Goal: Information Seeking & Learning: Learn about a topic

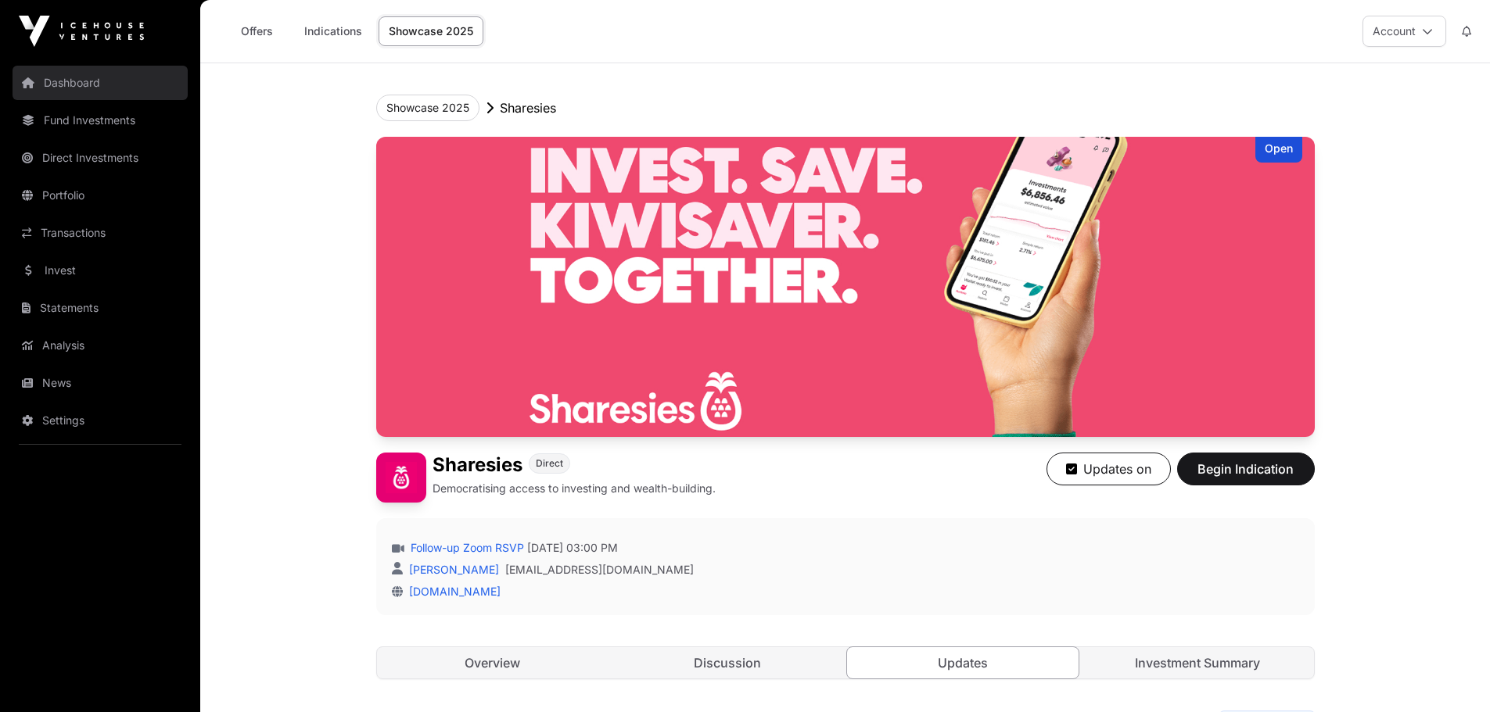
click at [101, 91] on link "Dashboard" at bounding box center [100, 83] width 175 height 34
click at [59, 83] on link "Dashboard" at bounding box center [100, 83] width 175 height 34
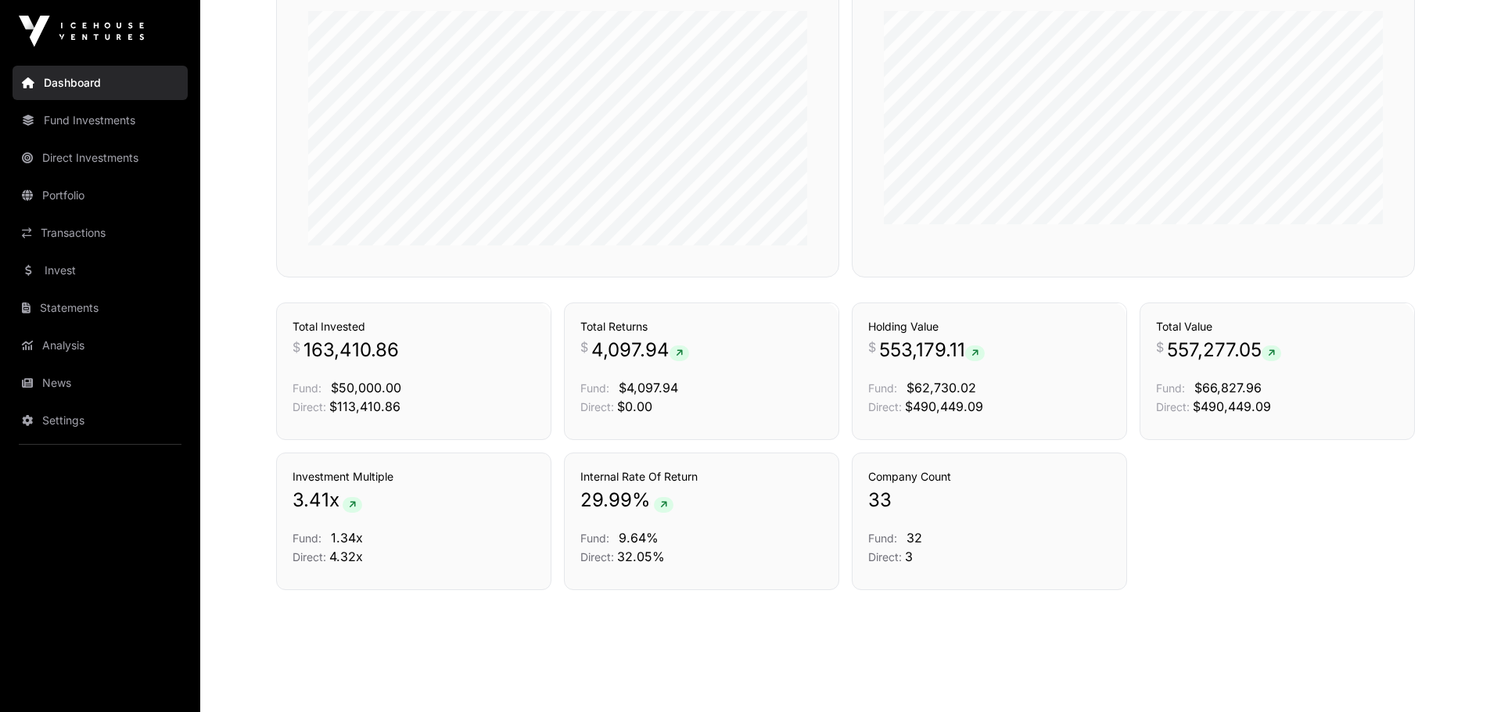
scroll to position [987, 0]
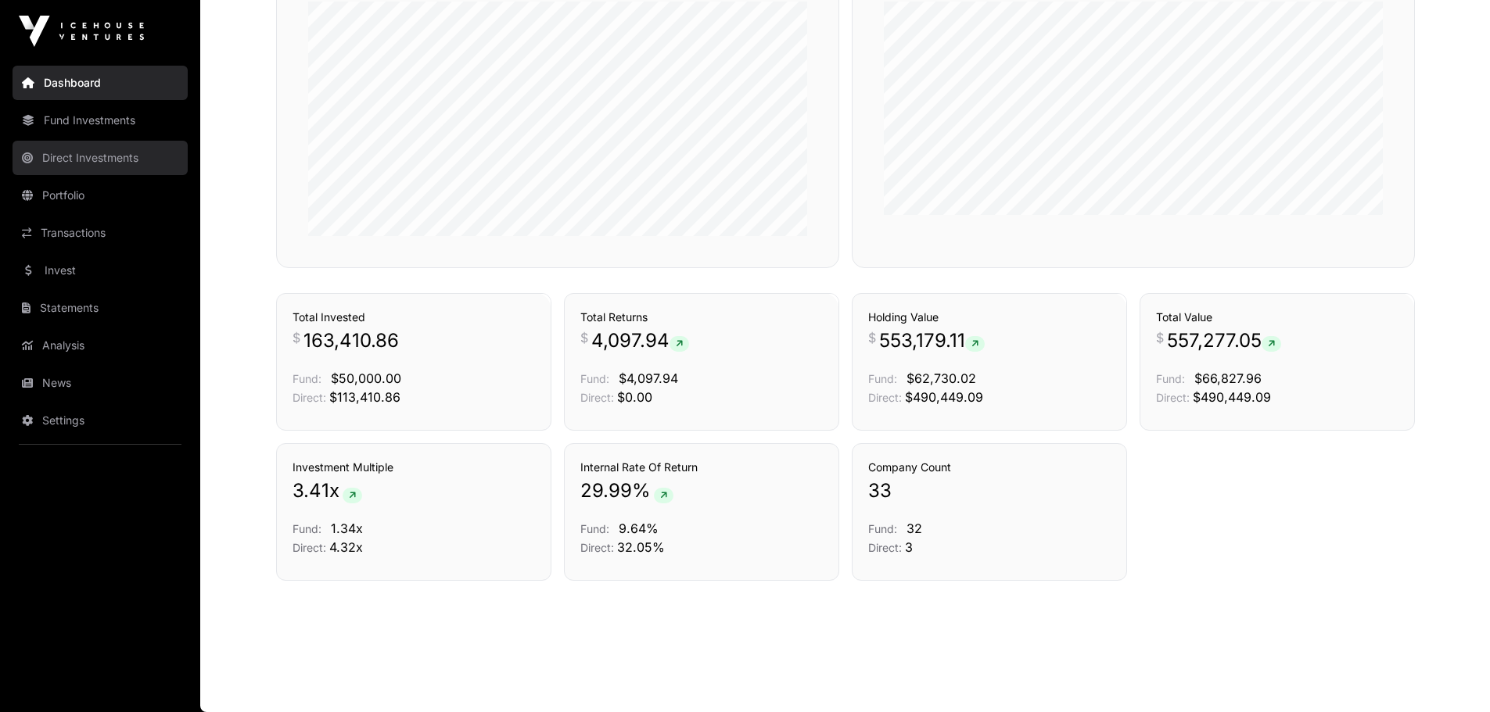
click at [109, 149] on link "Direct Investments" at bounding box center [100, 158] width 175 height 34
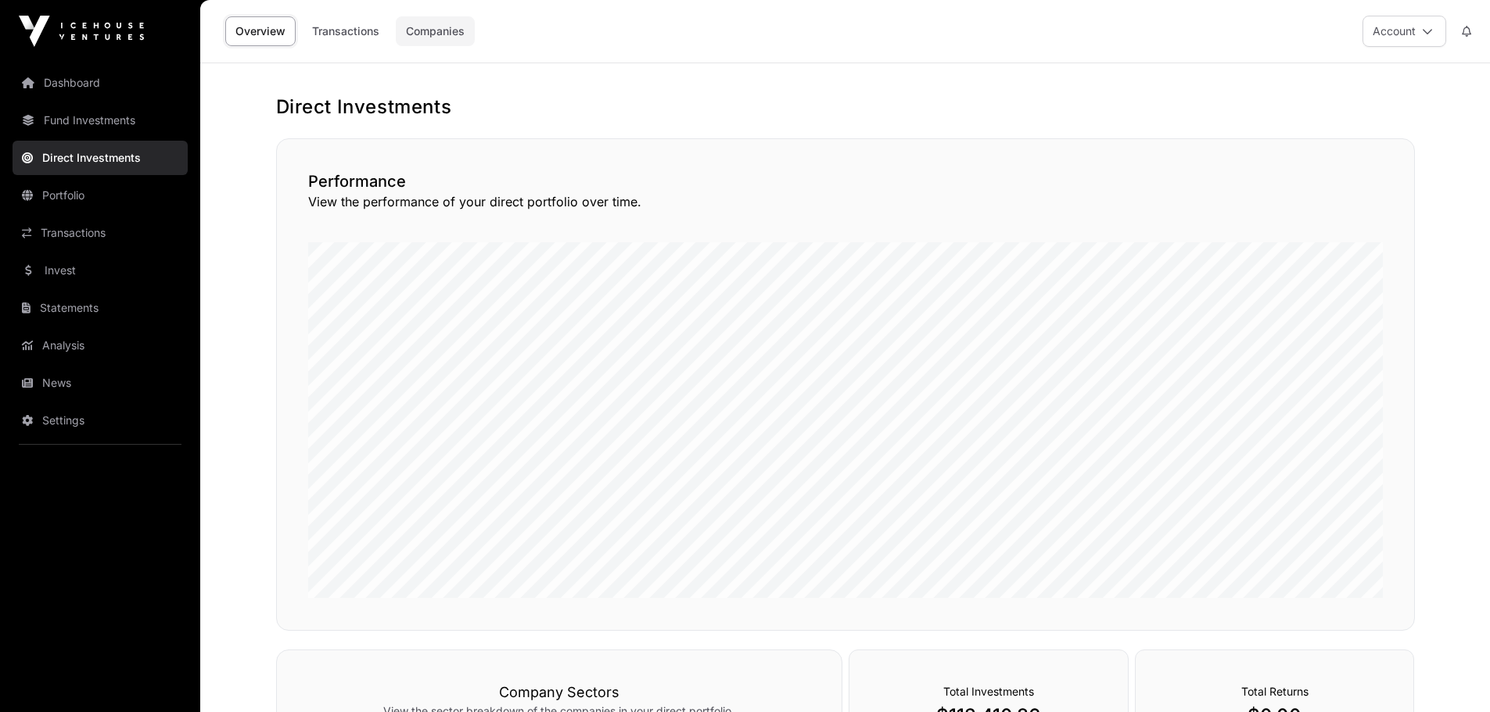
click at [441, 38] on link "Companies" at bounding box center [435, 31] width 79 height 30
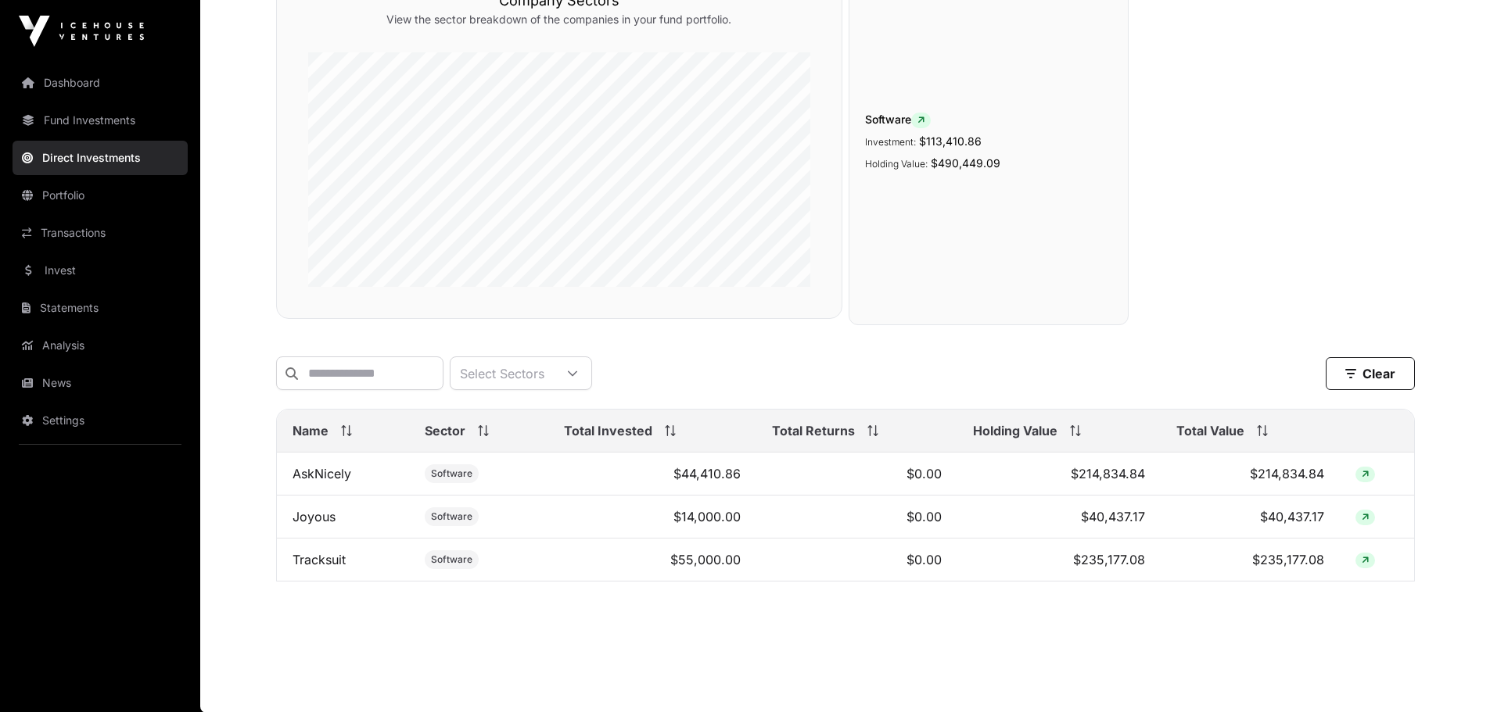
scroll to position [192, 0]
click at [112, 124] on link "Fund Investments" at bounding box center [100, 120] width 175 height 34
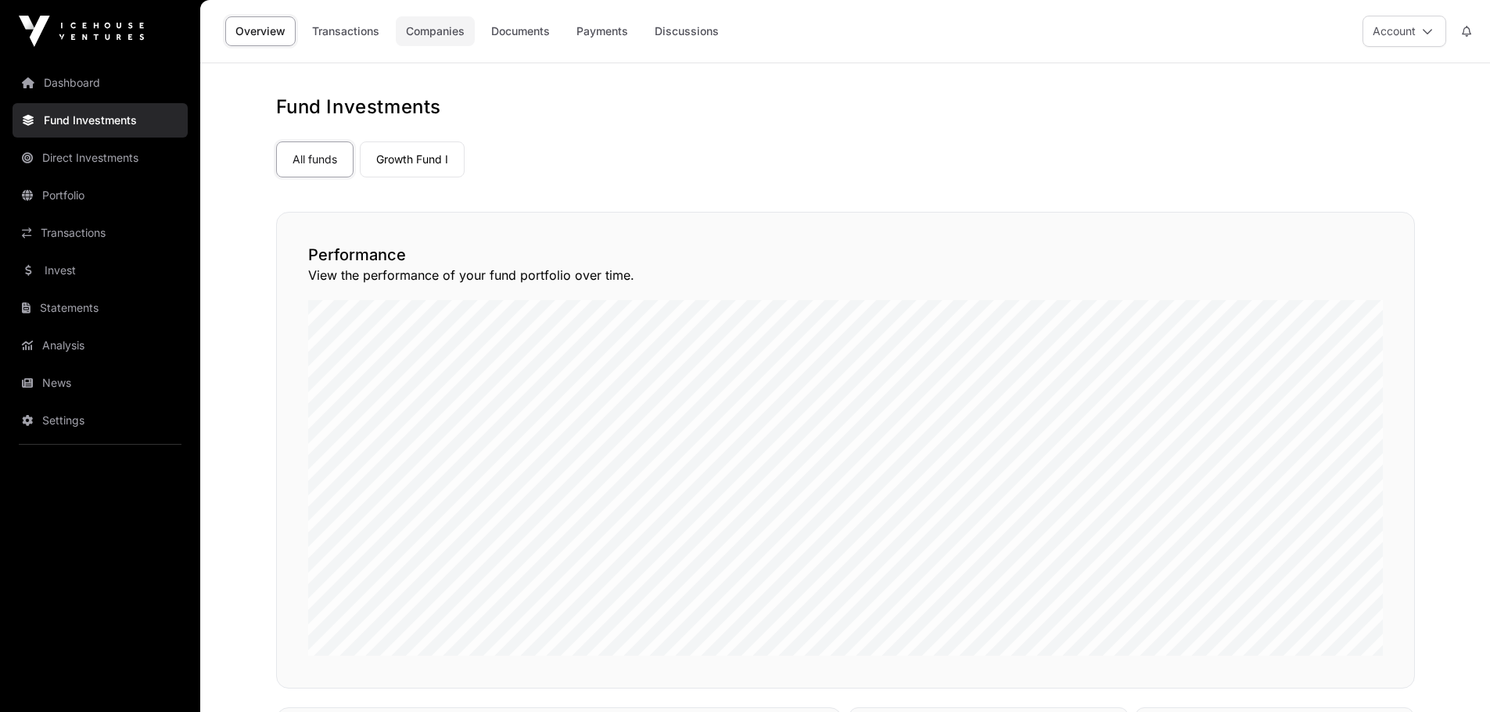
click at [440, 29] on link "Companies" at bounding box center [435, 31] width 79 height 30
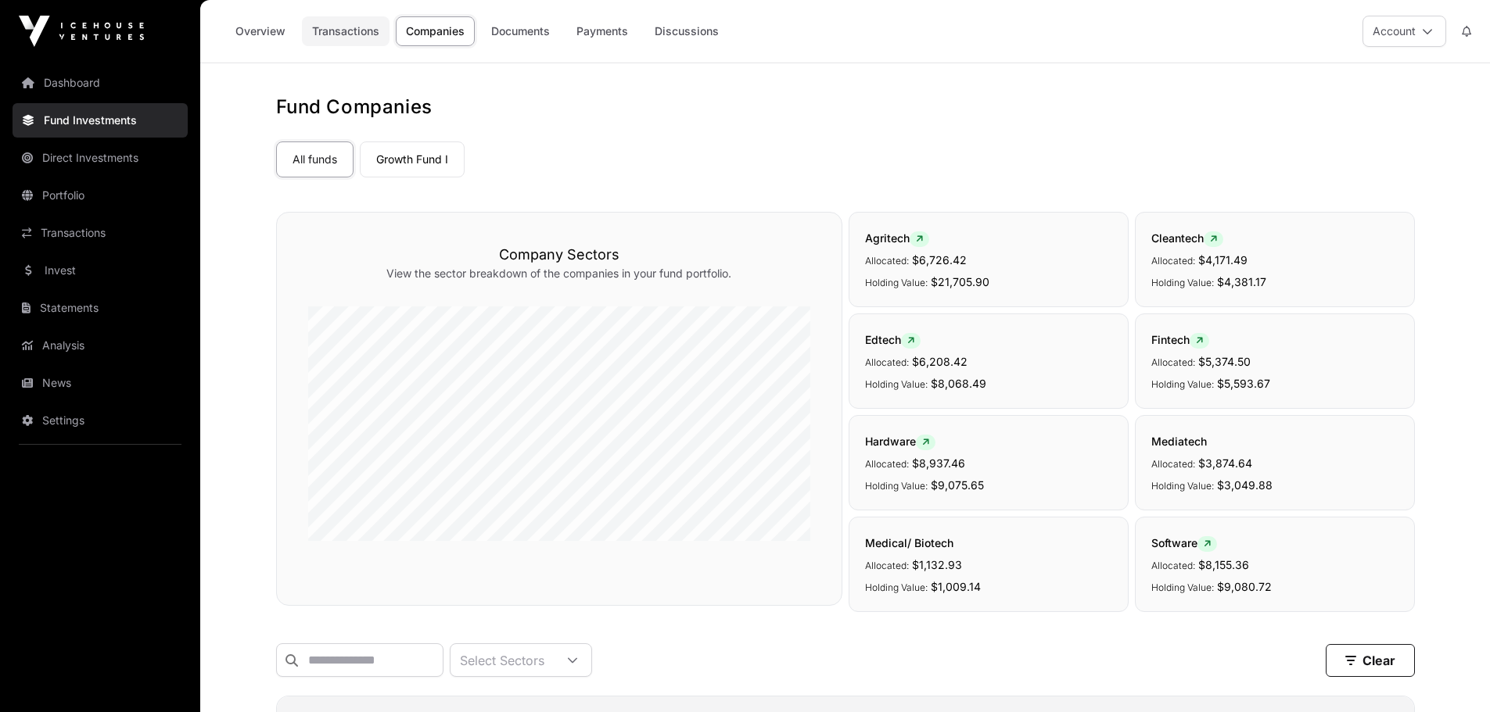
click at [349, 27] on link "Transactions" at bounding box center [346, 31] width 88 height 30
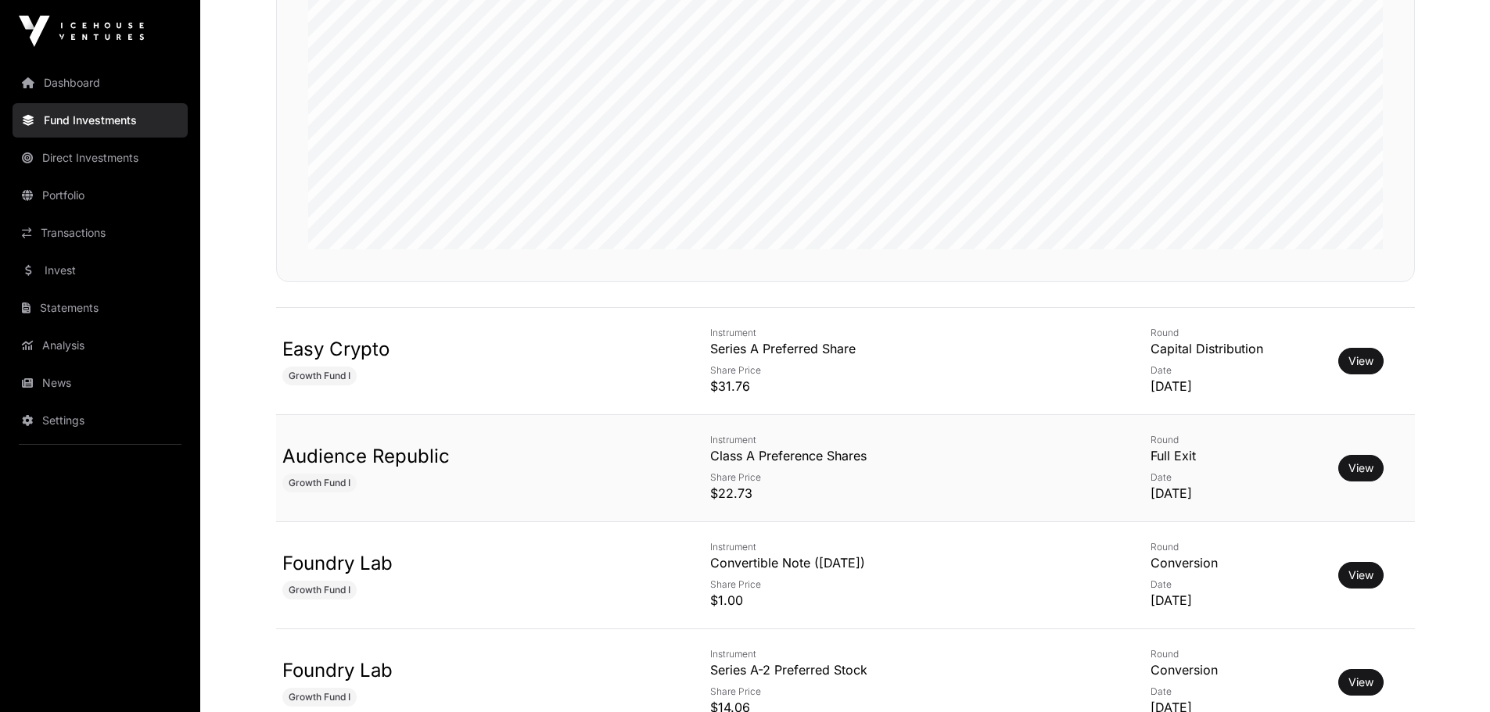
scroll to position [469, 0]
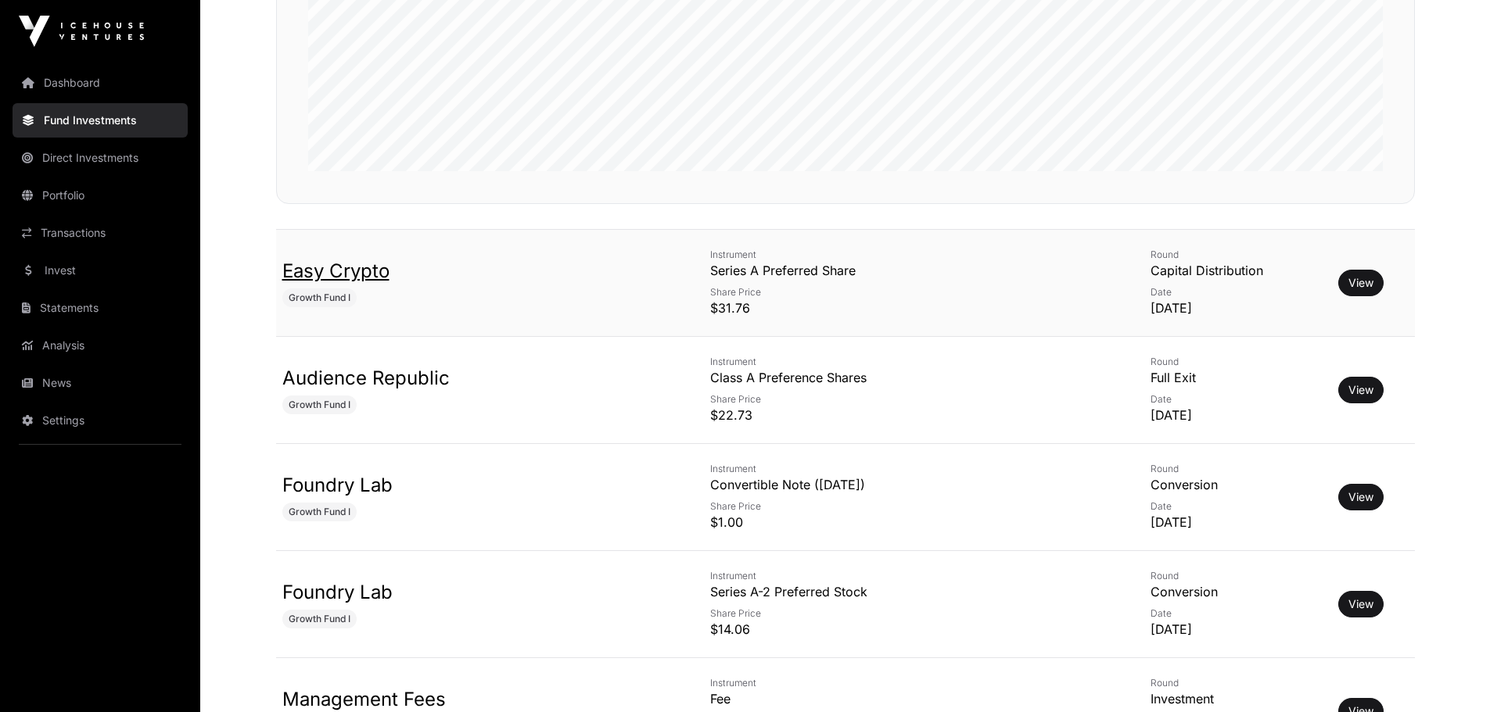
click at [339, 274] on link "Easy Crypto" at bounding box center [335, 271] width 107 height 23
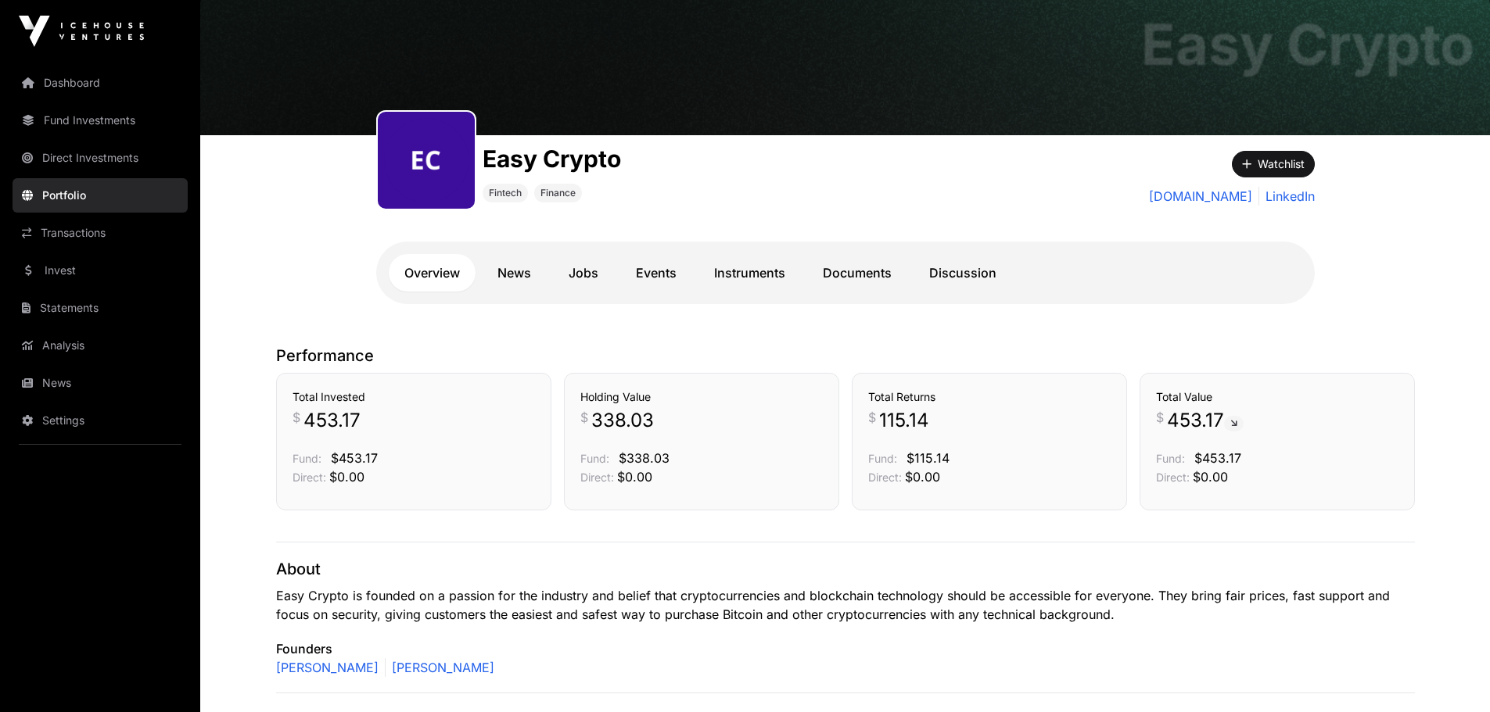
scroll to position [156, 0]
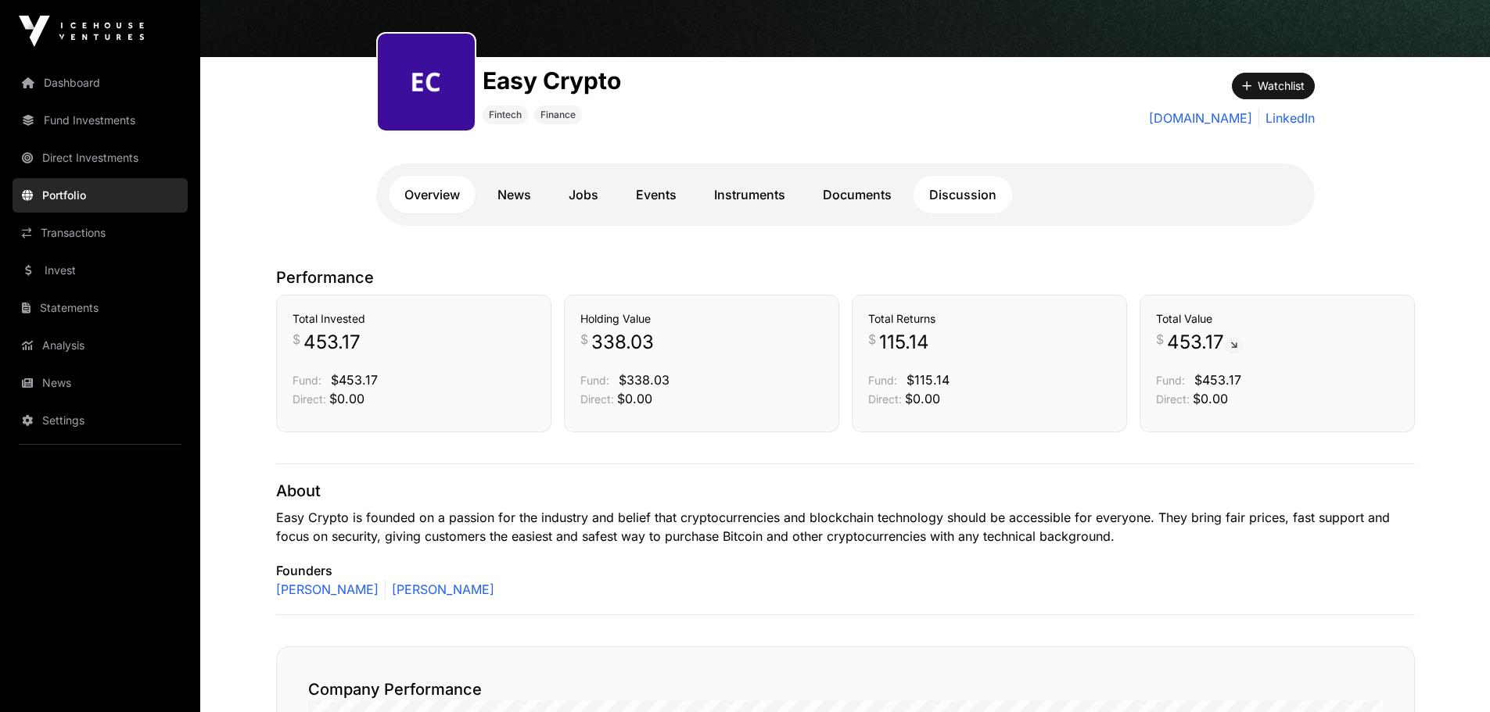
click at [959, 202] on link "Discussion" at bounding box center [962, 195] width 99 height 38
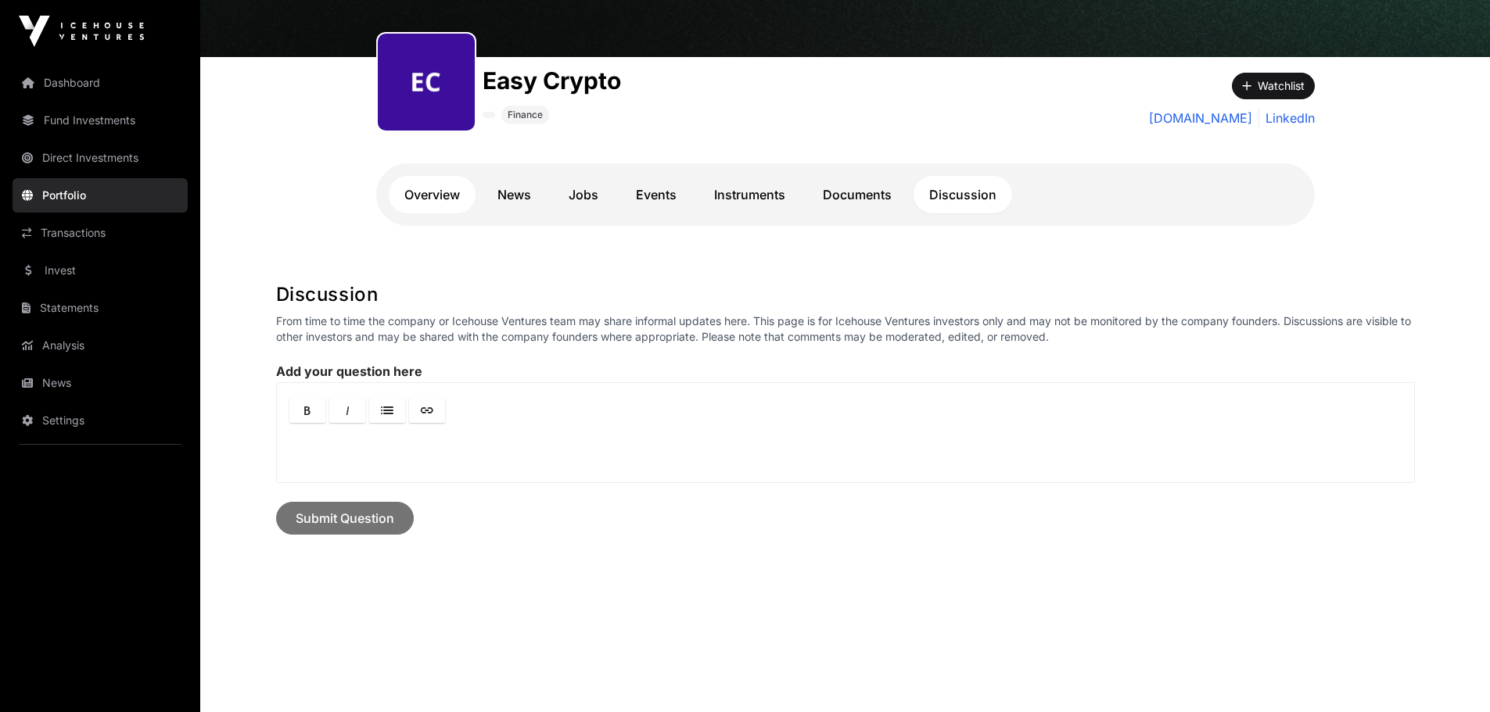
click at [443, 194] on link "Overview" at bounding box center [432, 195] width 87 height 38
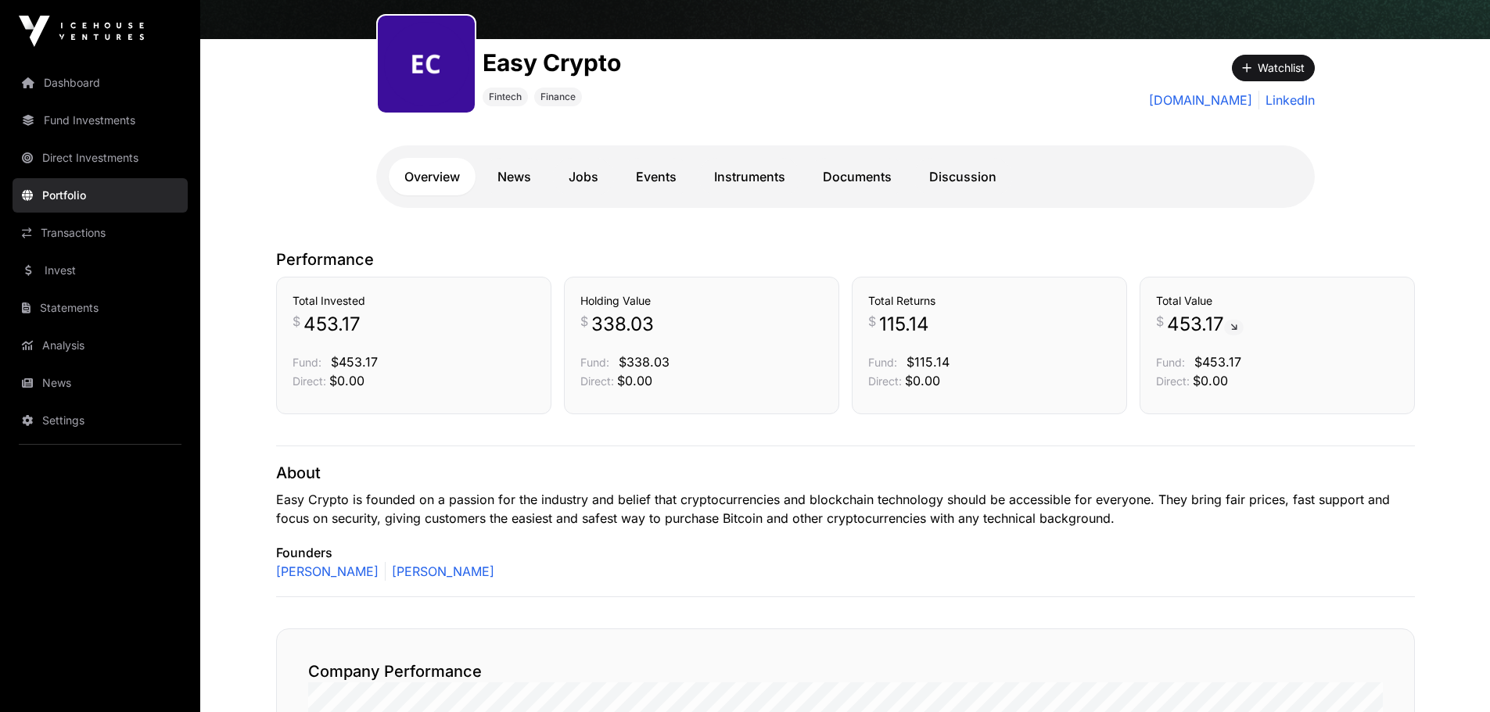
scroll to position [90, 0]
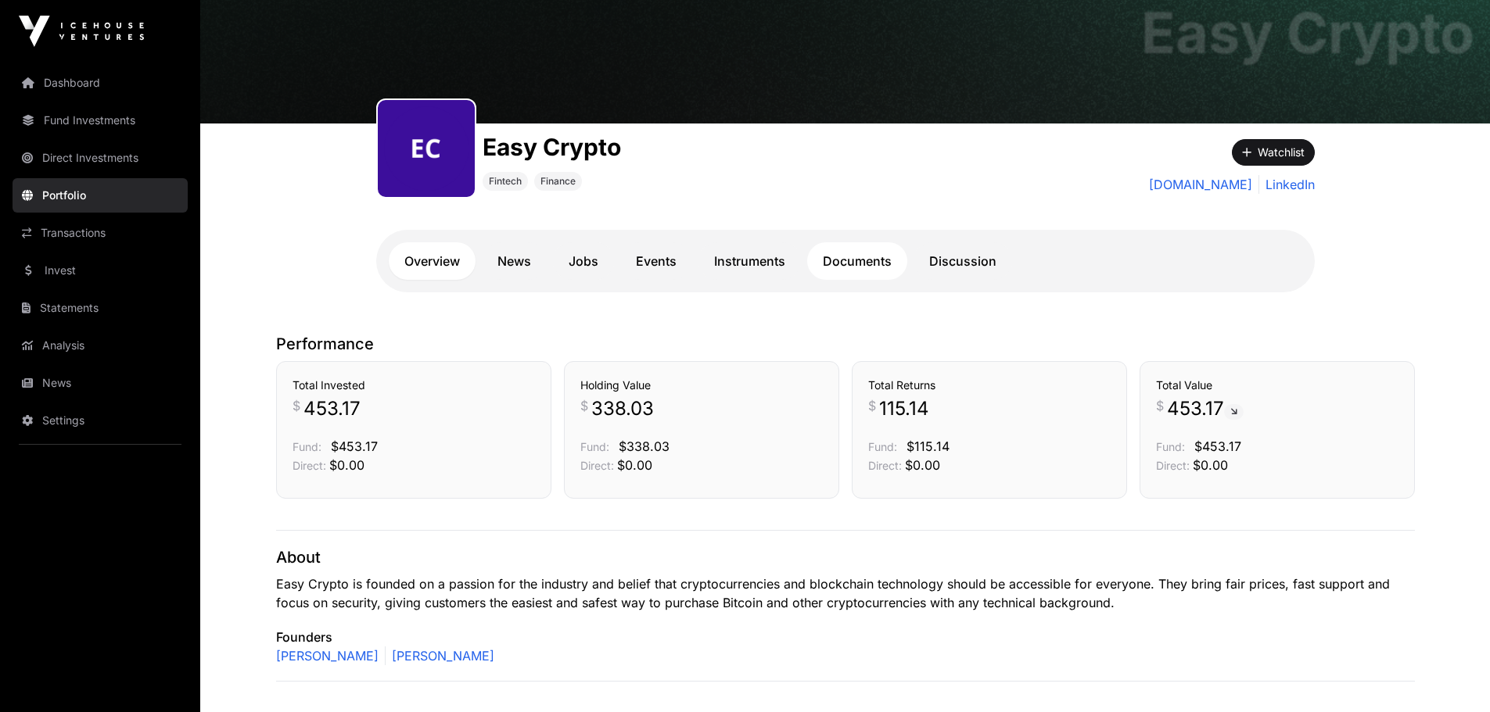
click at [849, 265] on link "Documents" at bounding box center [857, 261] width 100 height 38
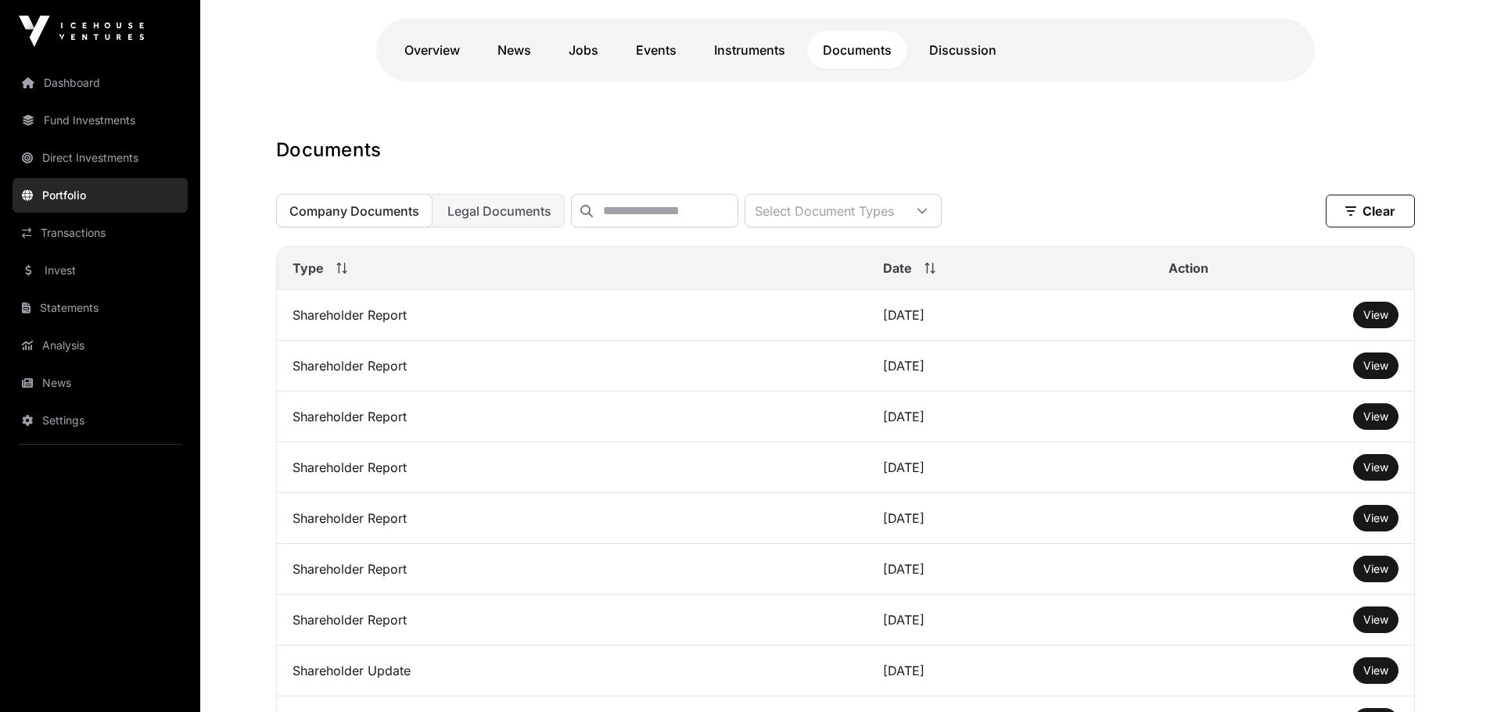
scroll to position [324, 0]
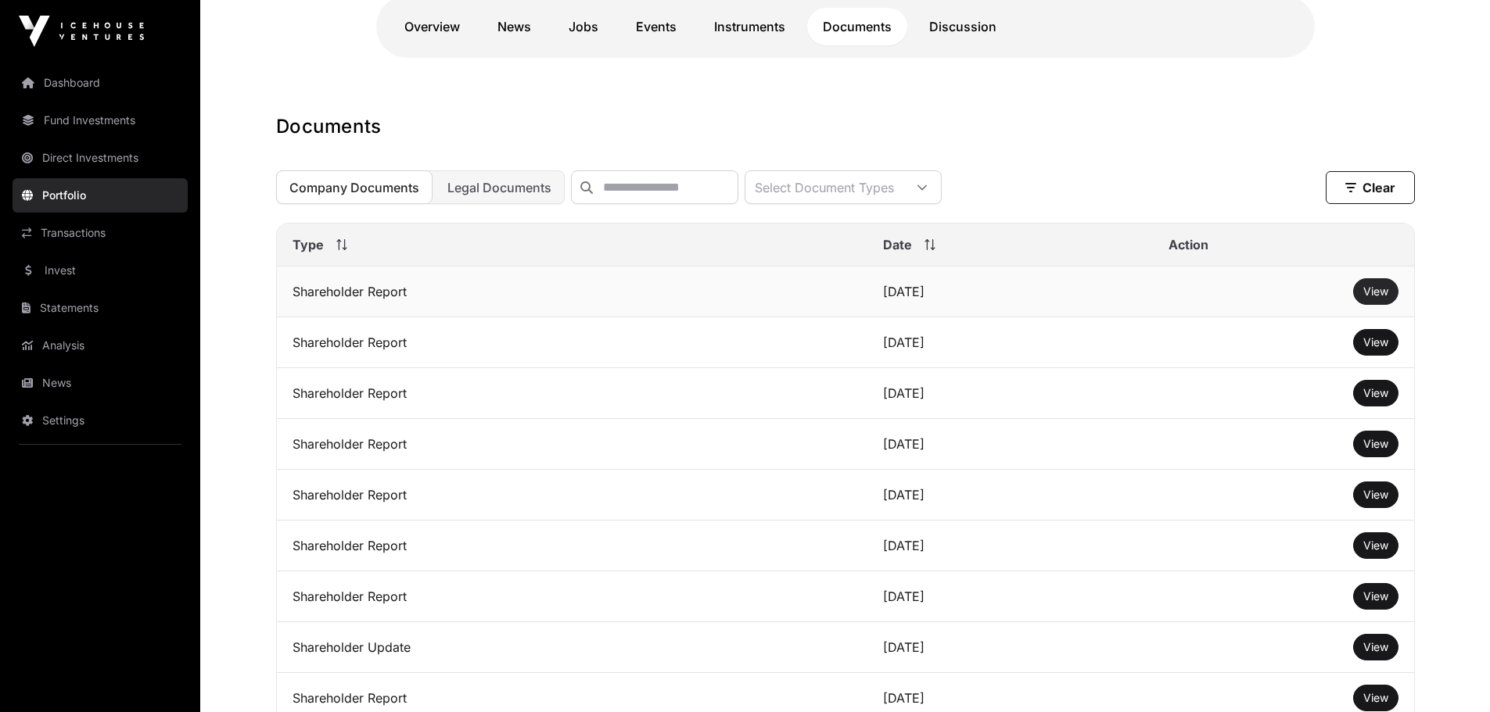
click at [1375, 298] on span "View" at bounding box center [1375, 291] width 25 height 13
click at [106, 119] on link "Fund Investments" at bounding box center [100, 120] width 175 height 34
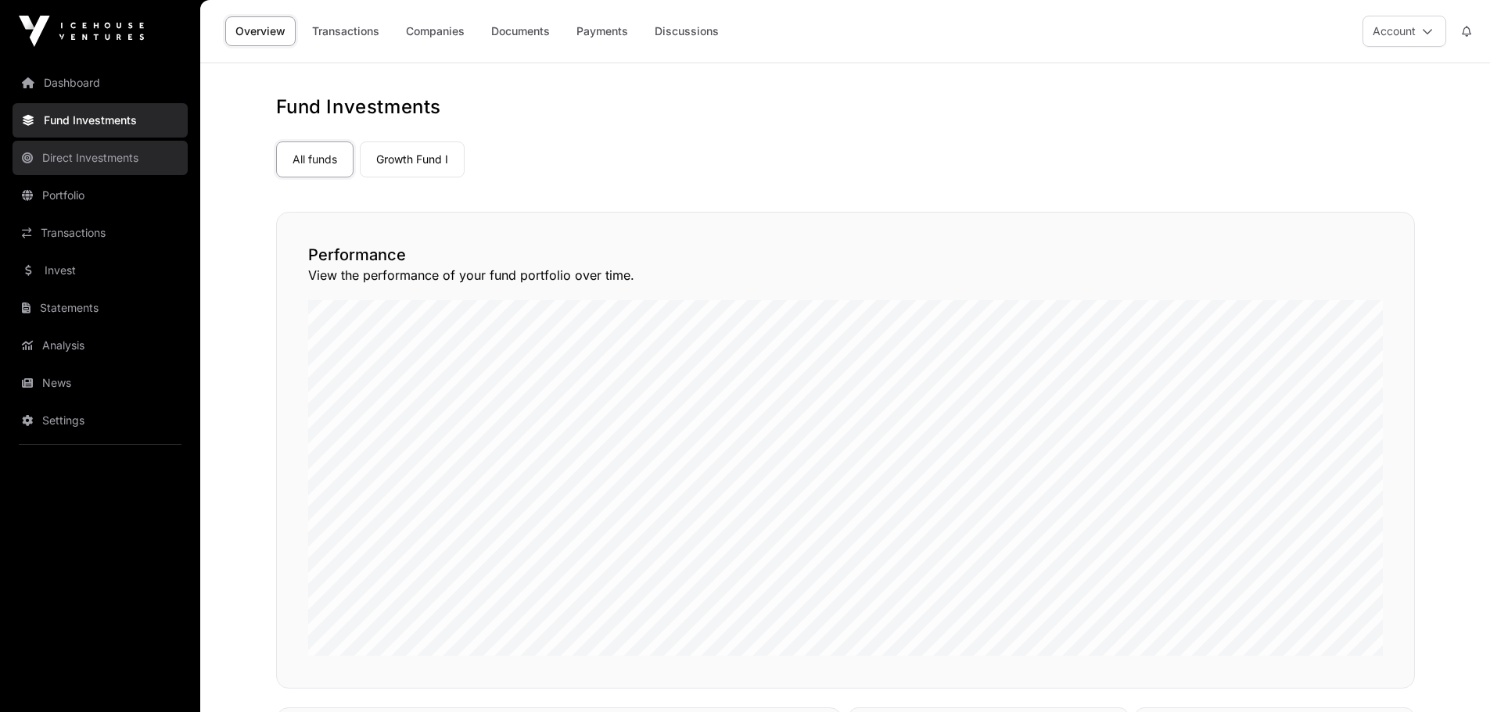
click at [98, 157] on link "Direct Investments" at bounding box center [100, 158] width 175 height 34
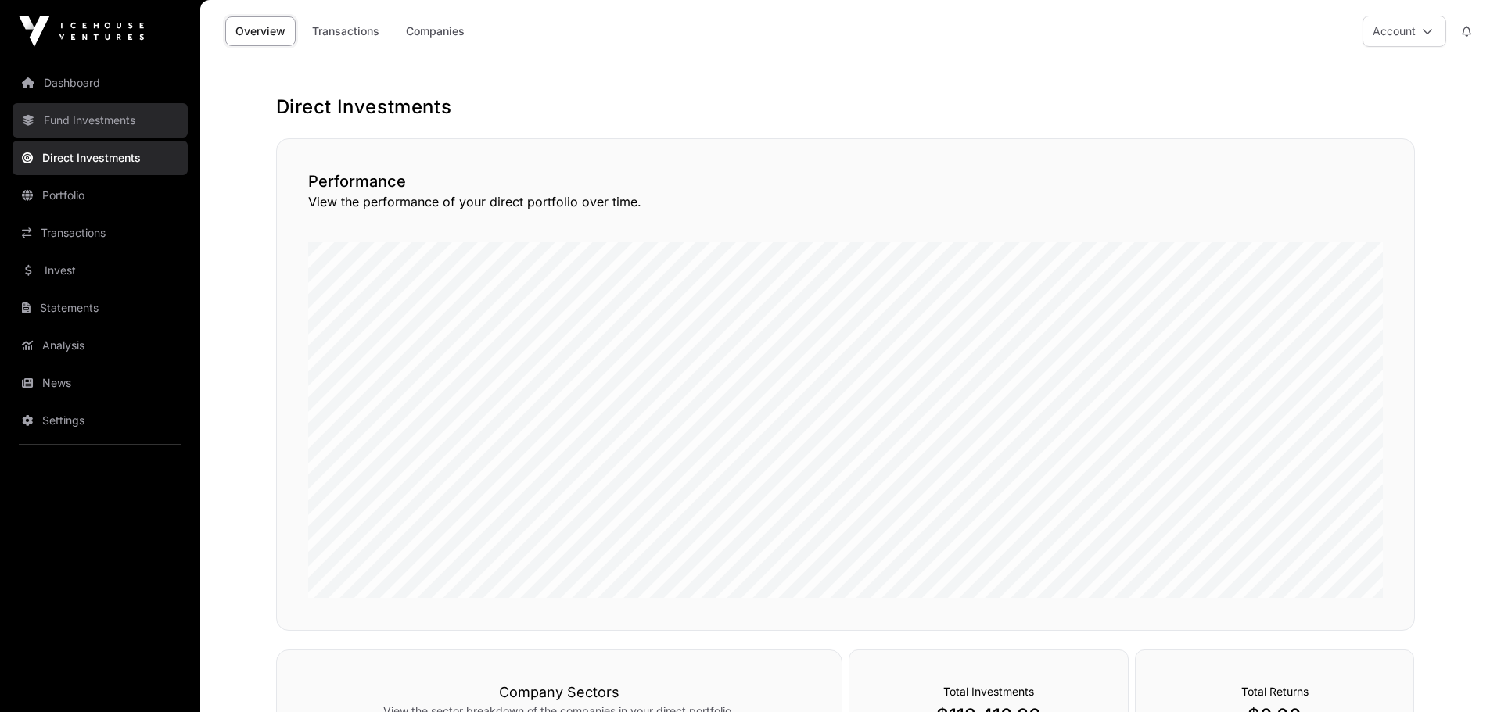
click at [102, 117] on link "Fund Investments" at bounding box center [100, 120] width 175 height 34
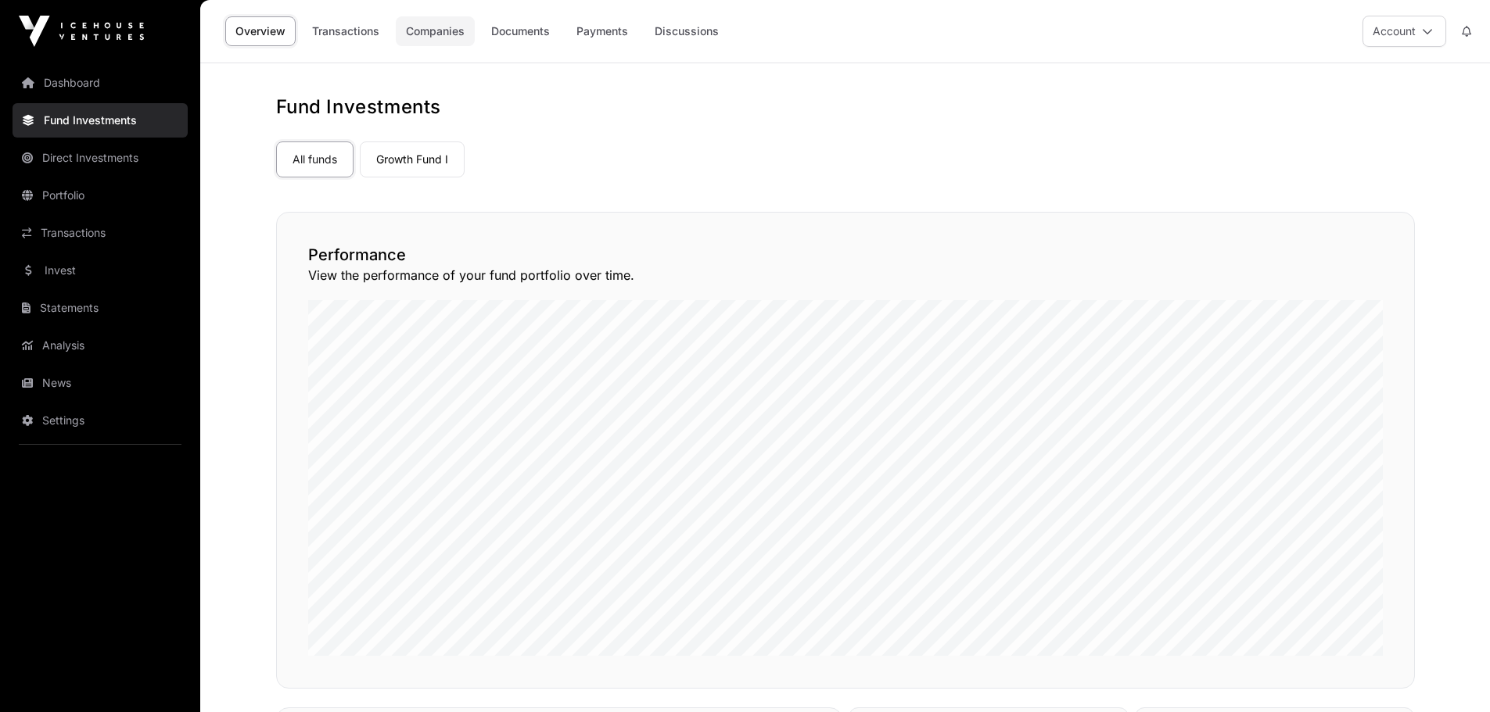
click at [446, 31] on link "Companies" at bounding box center [435, 31] width 79 height 30
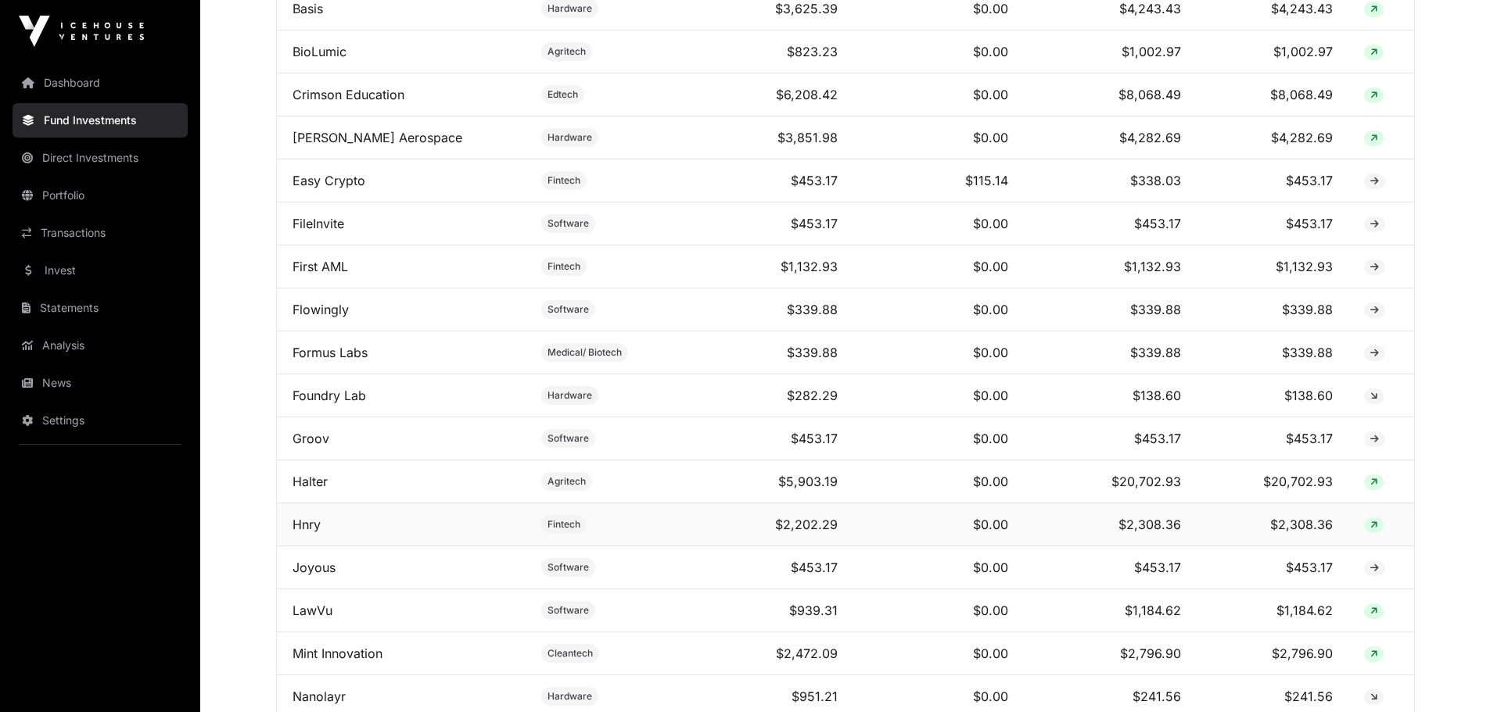
scroll to position [760, 0]
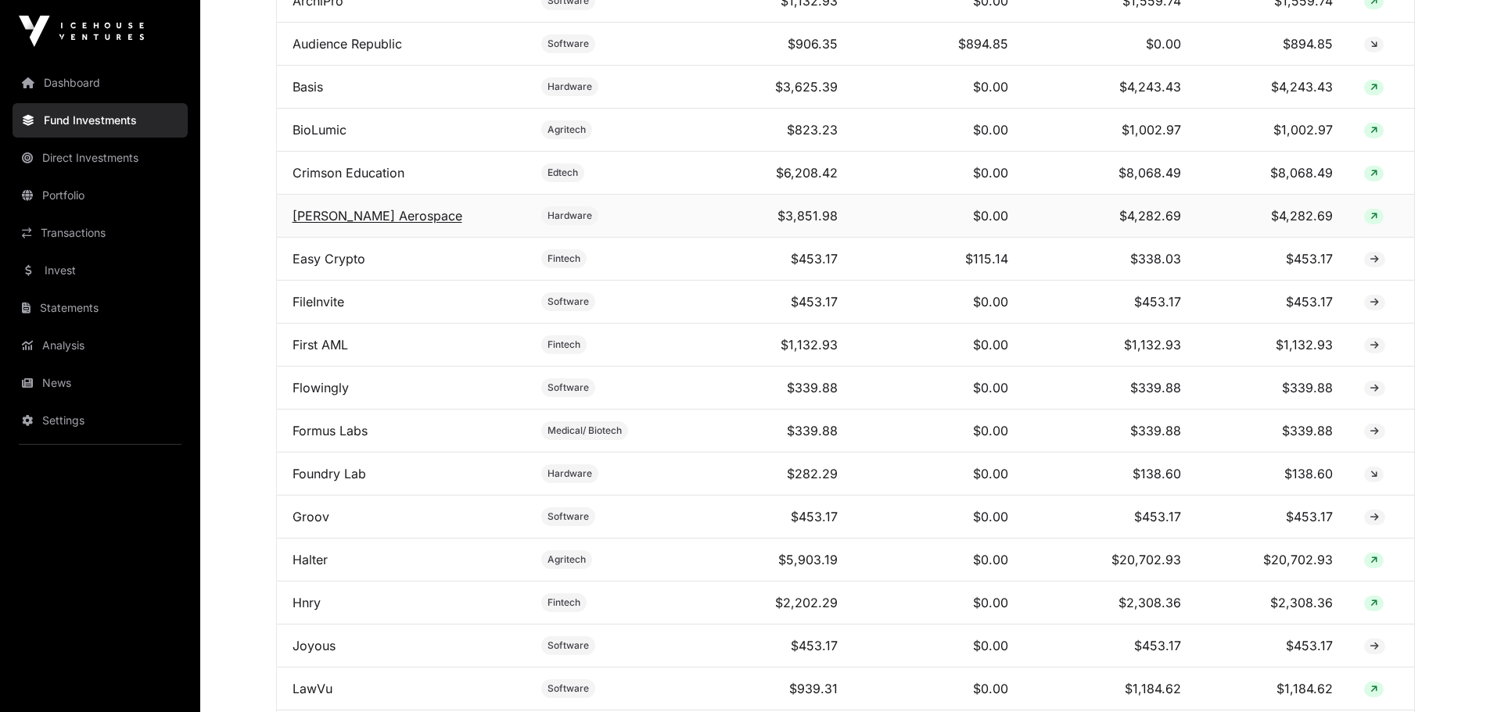
click at [360, 224] on link "[PERSON_NAME] Aerospace" at bounding box center [377, 216] width 170 height 16
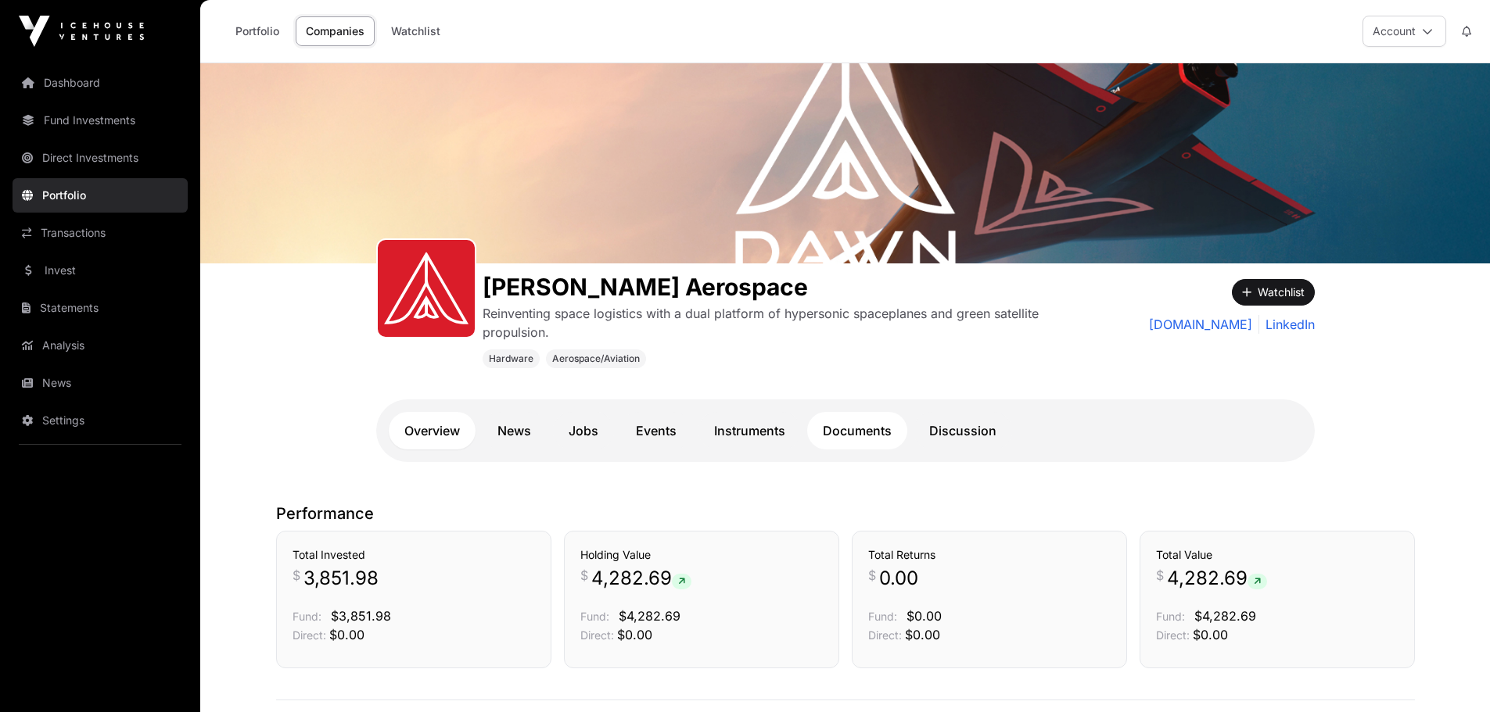
click at [867, 423] on link "Documents" at bounding box center [857, 431] width 100 height 38
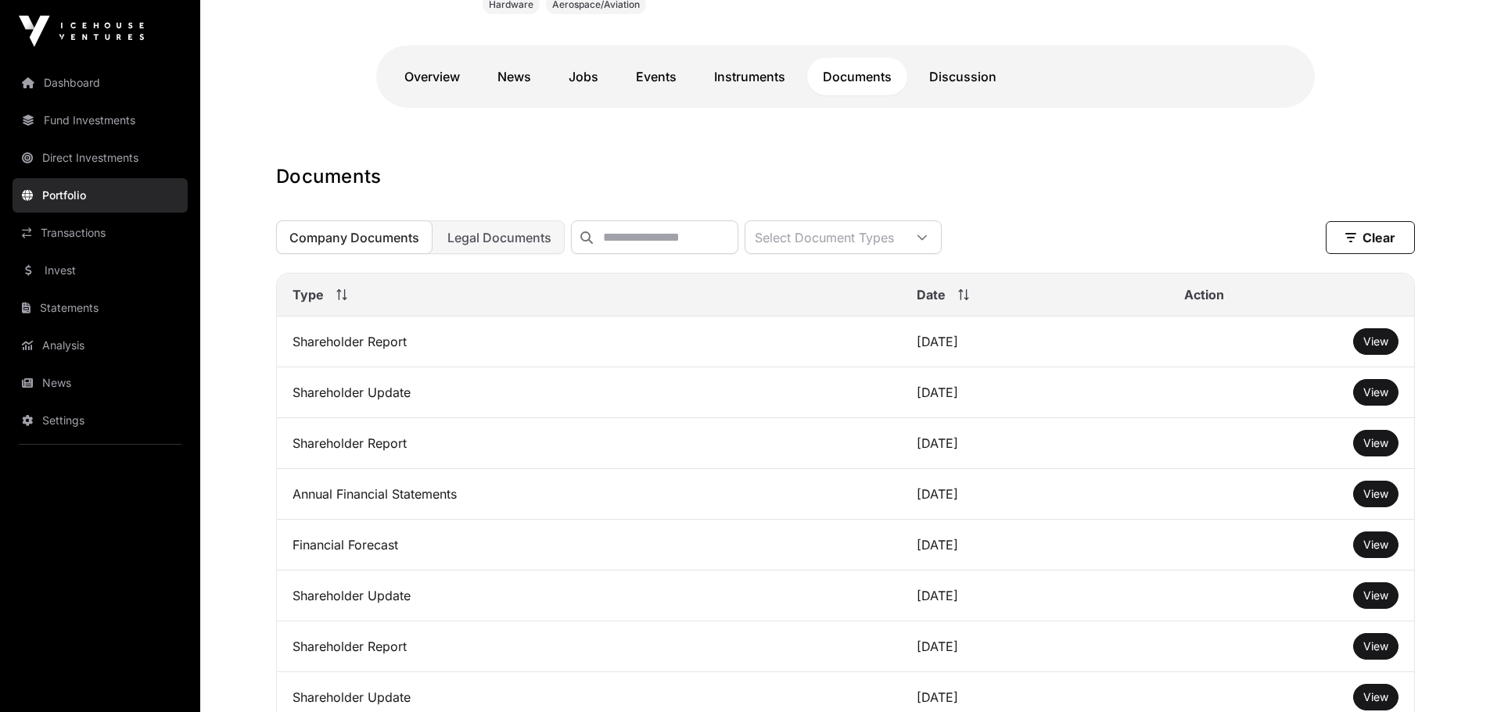
scroll to position [391, 0]
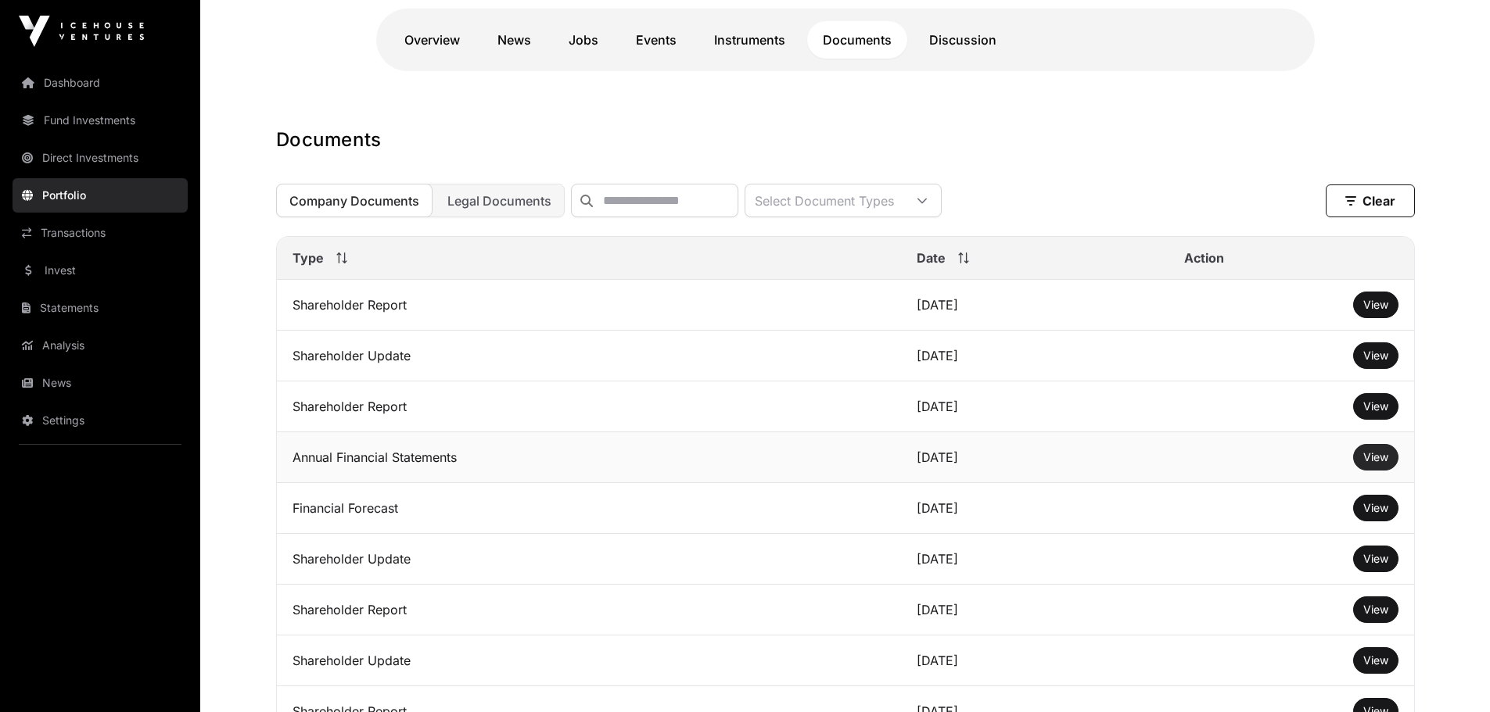
click at [1375, 464] on span "View" at bounding box center [1375, 456] width 25 height 13
